Goal: Information Seeking & Learning: Learn about a topic

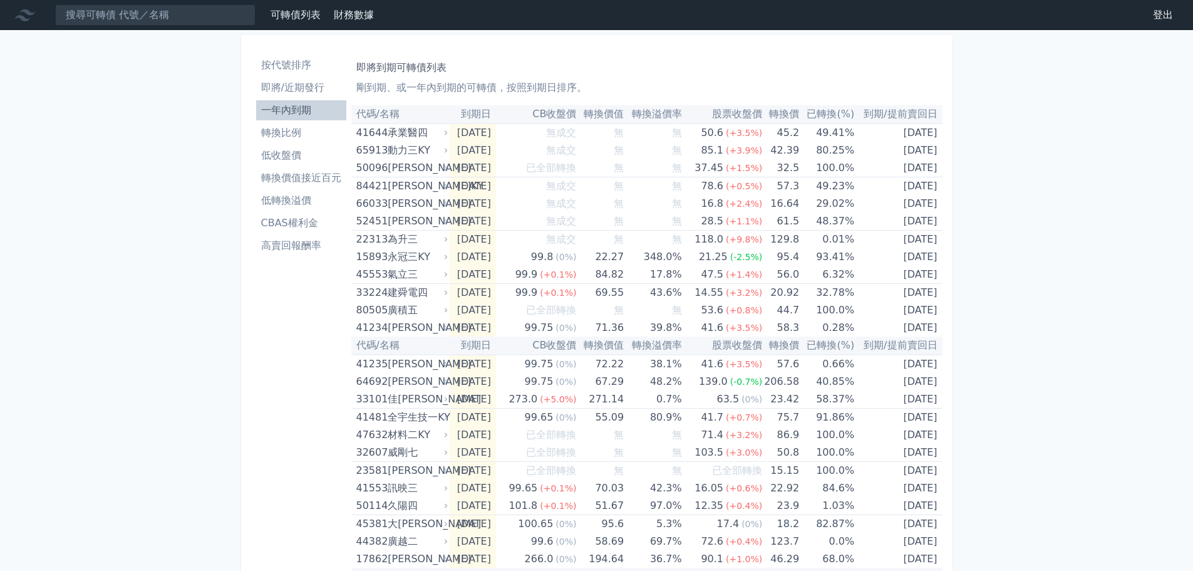
click at [296, 174] on li "轉換價值接近百元" at bounding box center [301, 177] width 90 height 15
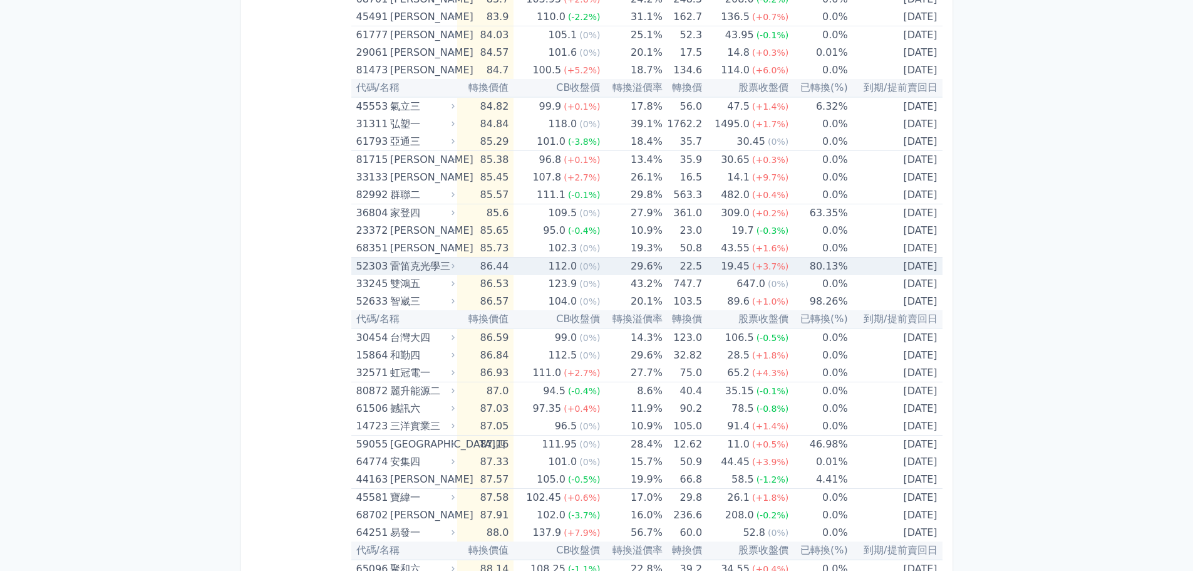
scroll to position [564, 0]
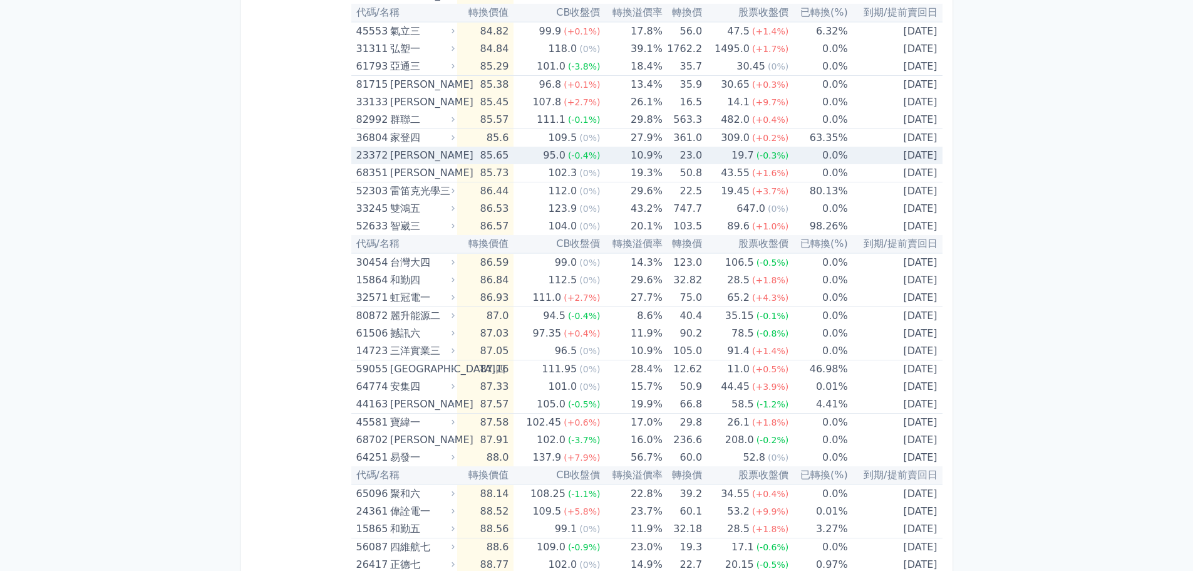
click at [602, 157] on td "10.9%" at bounding box center [631, 156] width 62 height 18
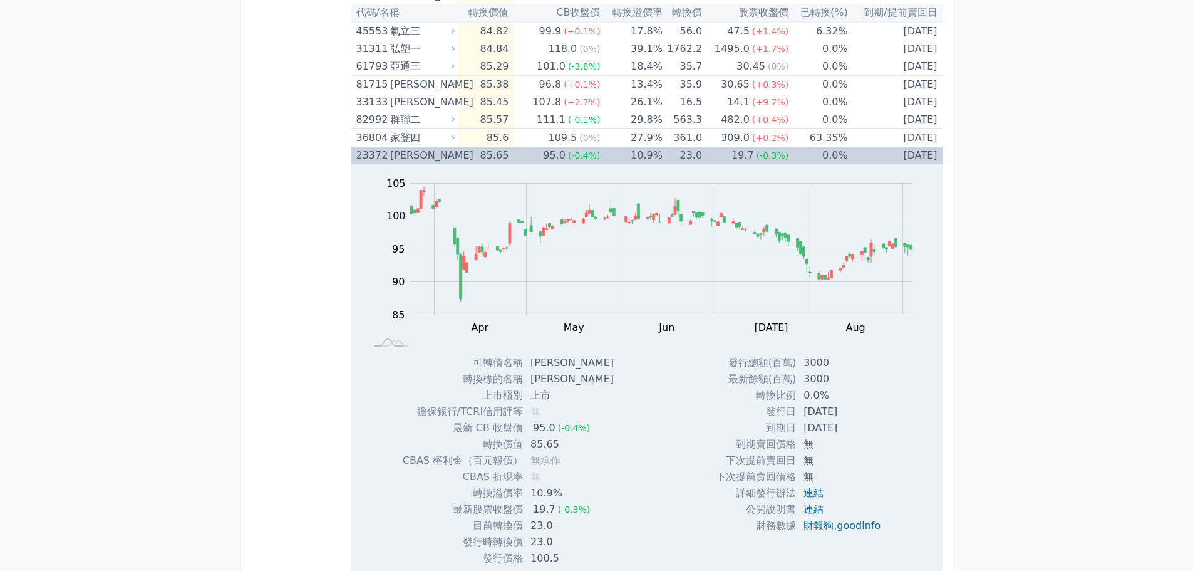
click at [575, 157] on span "(-0.4%)" at bounding box center [584, 155] width 33 height 10
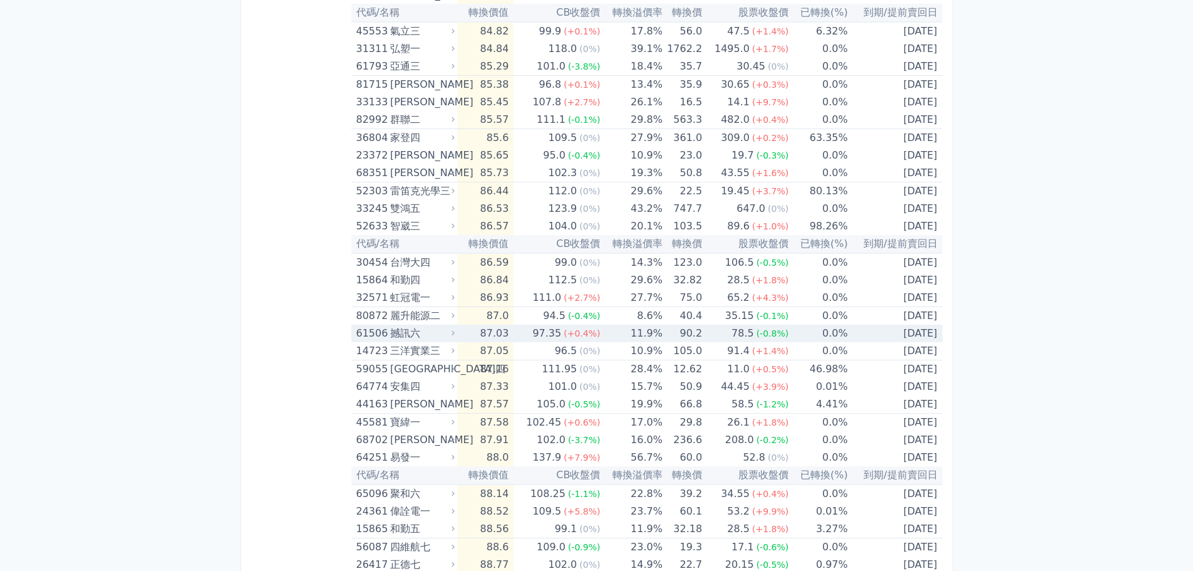
click at [534, 335] on td "97.35 (+0.4%)" at bounding box center [557, 334] width 86 height 18
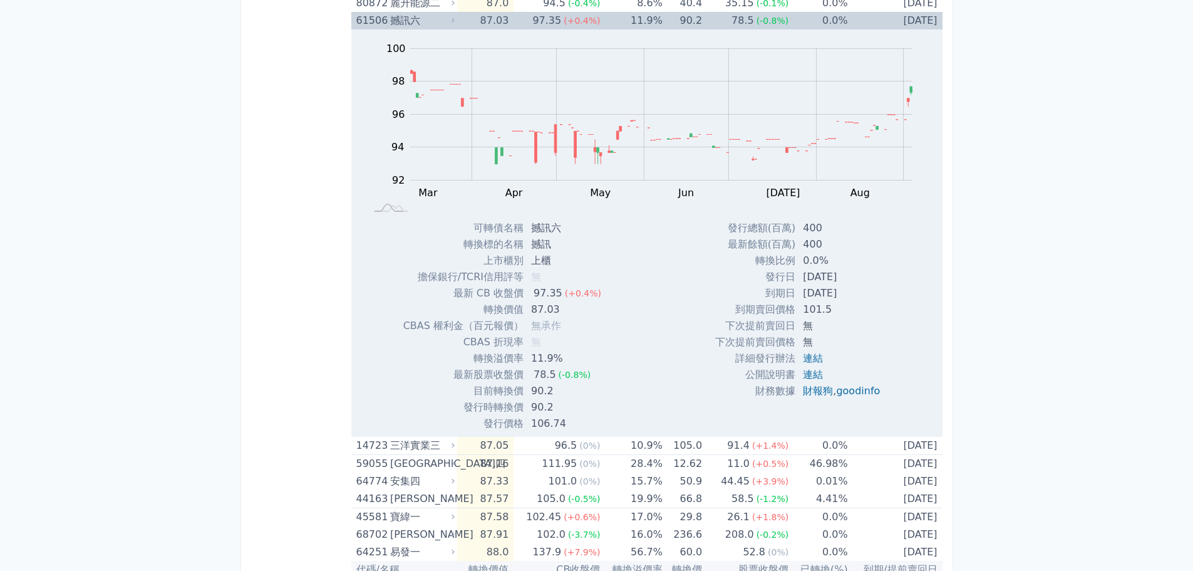
scroll to position [877, 0]
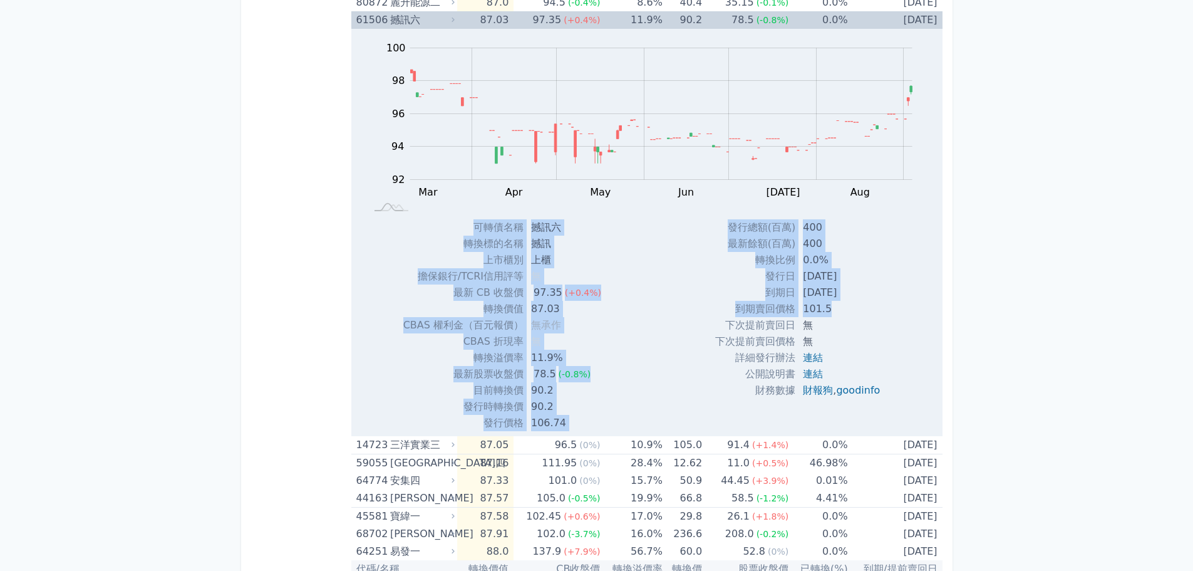
drag, startPoint x: 471, startPoint y: 226, endPoint x: 873, endPoint y: 307, distance: 410.9
click at [873, 307] on div "Zoom Out 100 90 91 92 93 94 95 96 102 98 100 88 L Mar Apr May Jun [DATE] Aug Se…" at bounding box center [646, 230] width 591 height 402
copy div "lorem ips dolors am cons ad elit/SEDDoeiu t in UT lab 88.44 (+7.0%) etdo 38.28 …"
